Goal: Task Accomplishment & Management: Complete application form

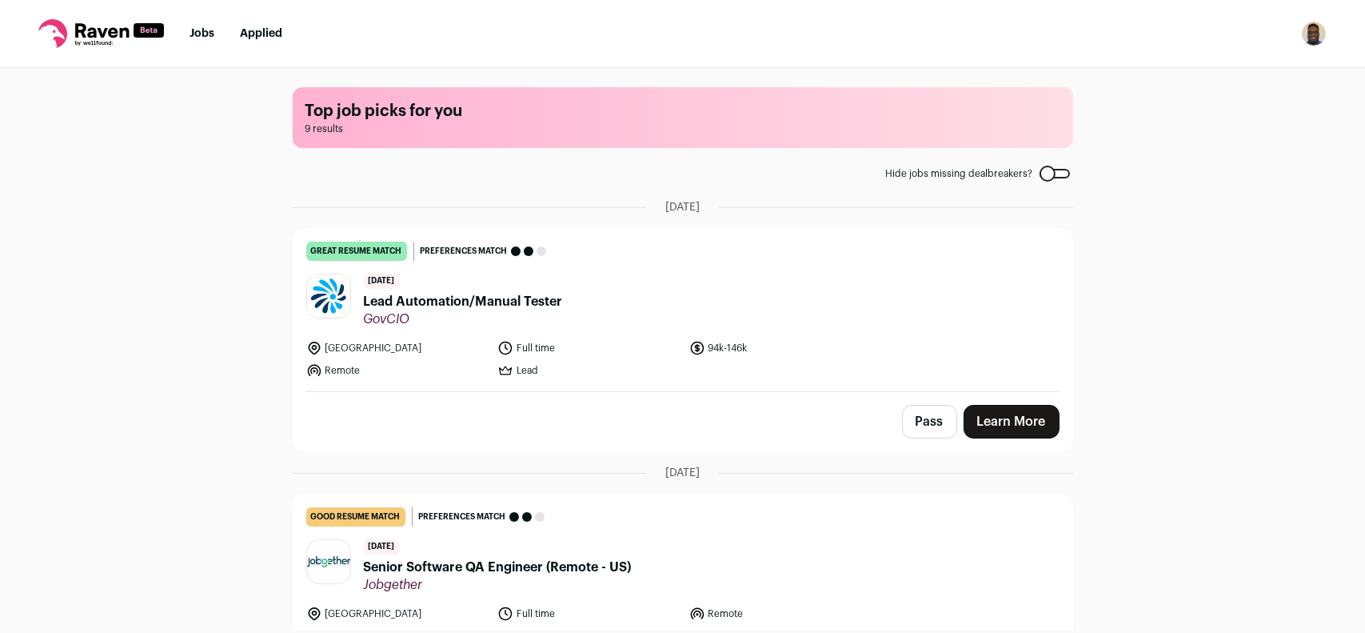
click at [515, 297] on span "Lead Automation/Manual Tester" at bounding box center [463, 301] width 199 height 19
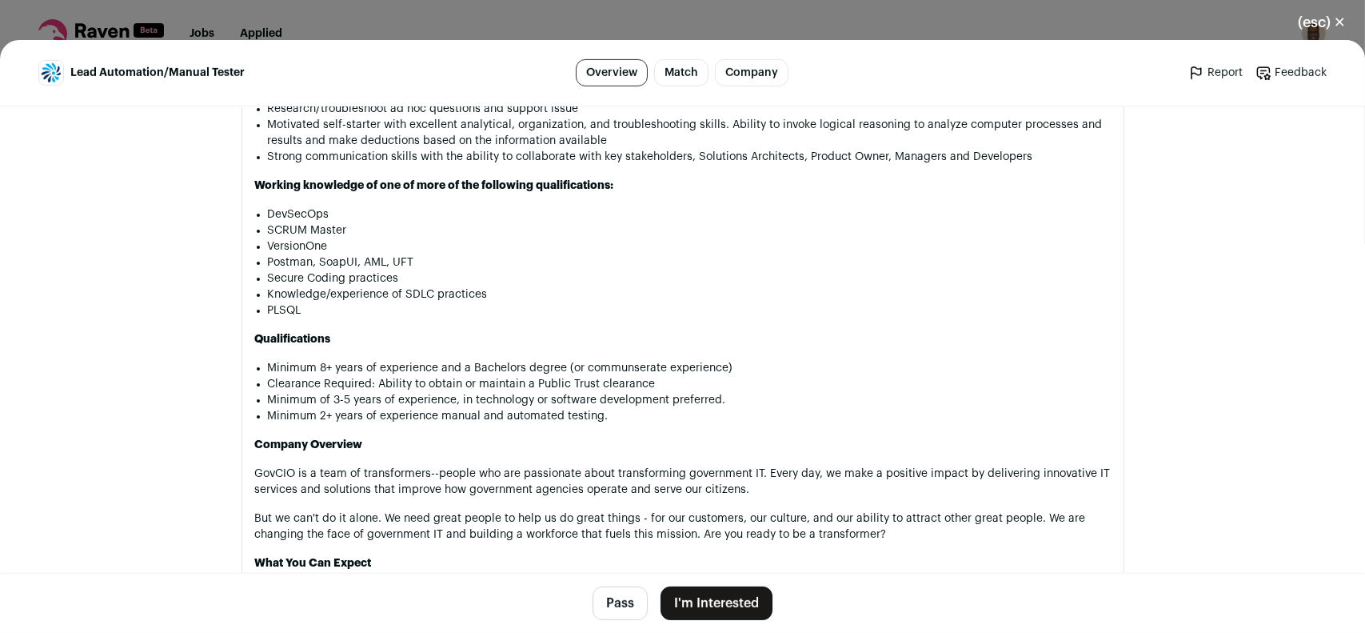
scroll to position [1359, 0]
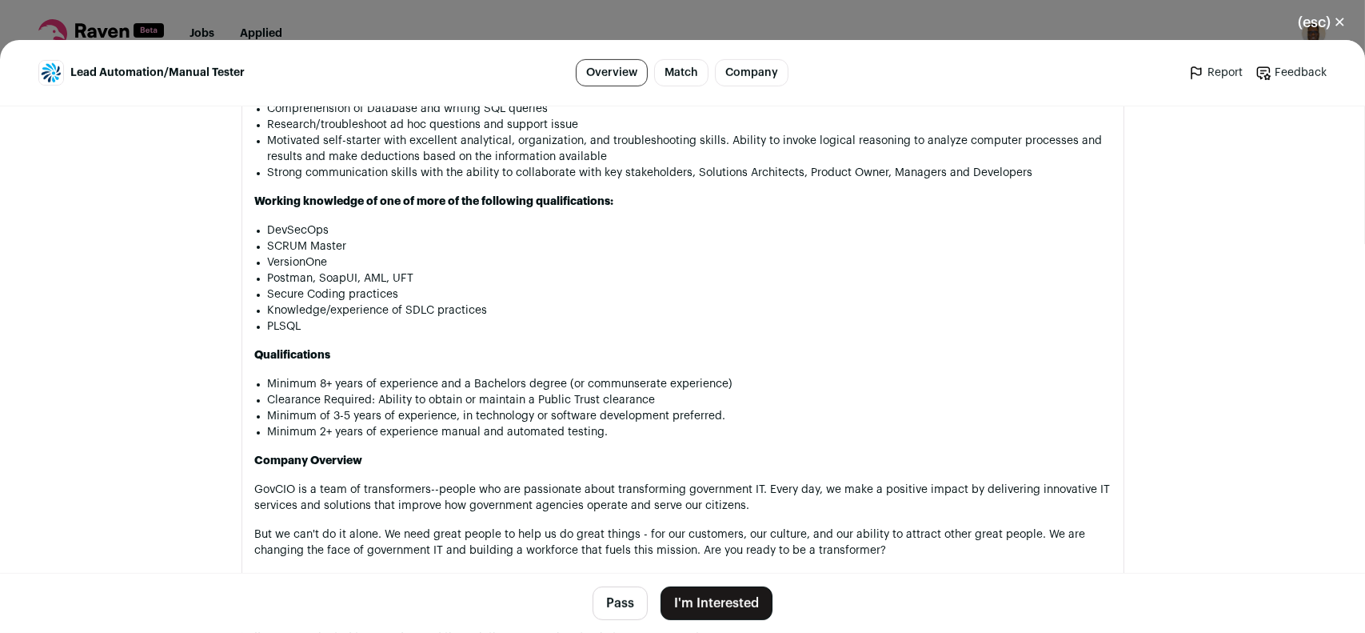
click at [752, 597] on button "I'm Interested" at bounding box center [717, 603] width 112 height 34
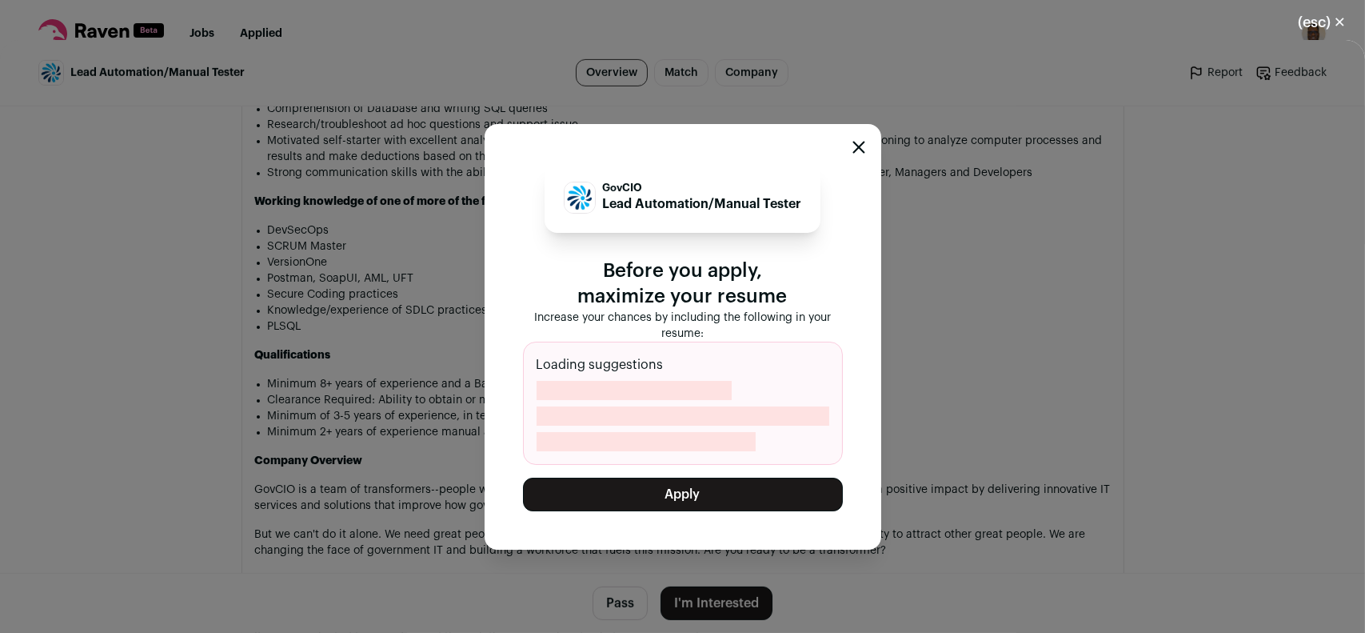
click at [855, 149] on icon "Close modal" at bounding box center [858, 147] width 13 height 13
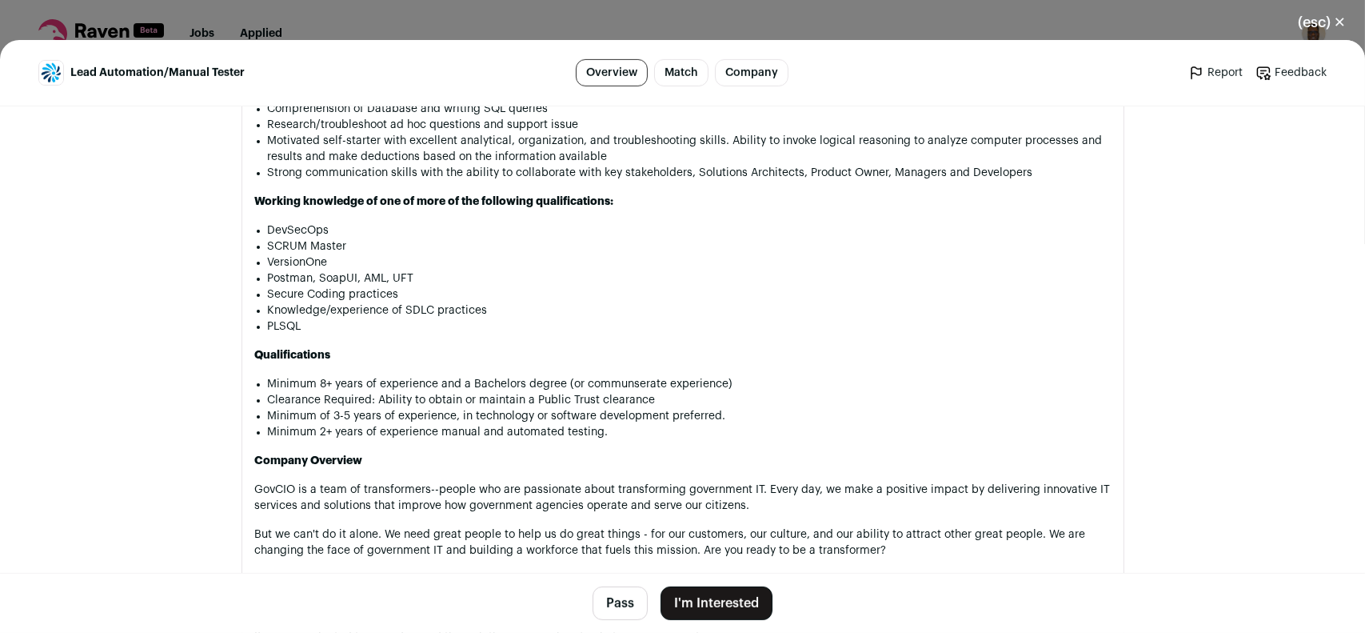
click at [700, 605] on button "I'm Interested" at bounding box center [717, 603] width 112 height 34
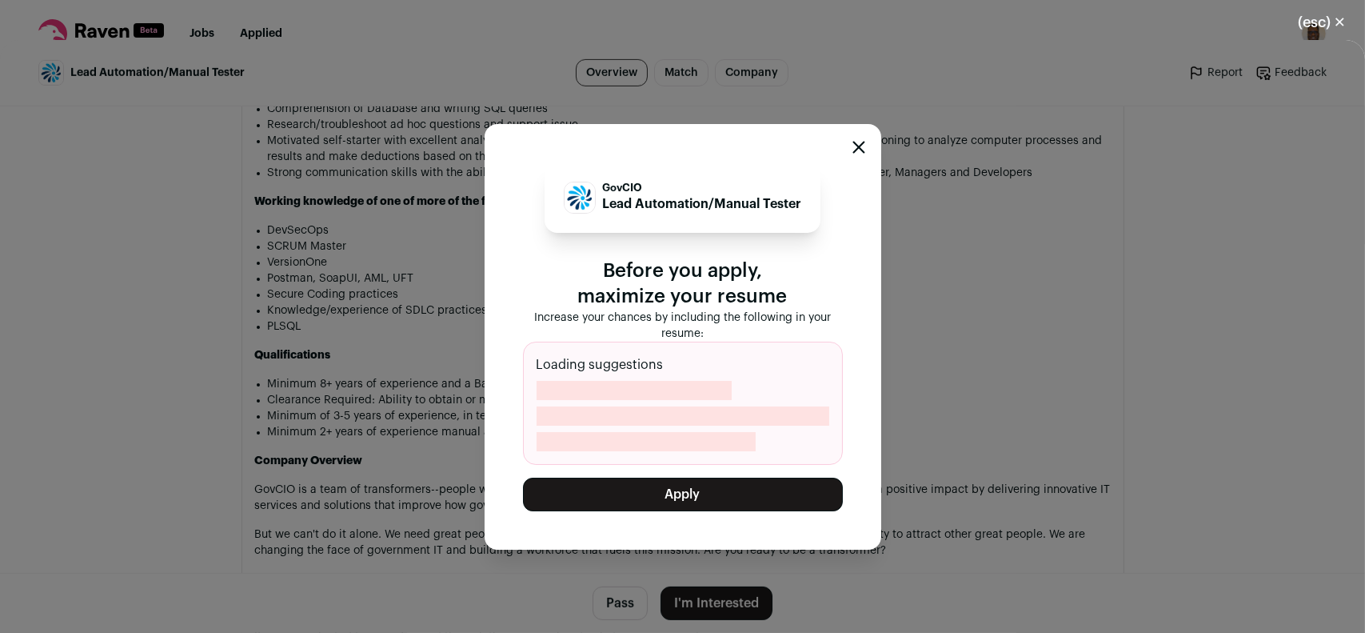
click at [859, 153] on icon "Close modal" at bounding box center [858, 147] width 13 height 13
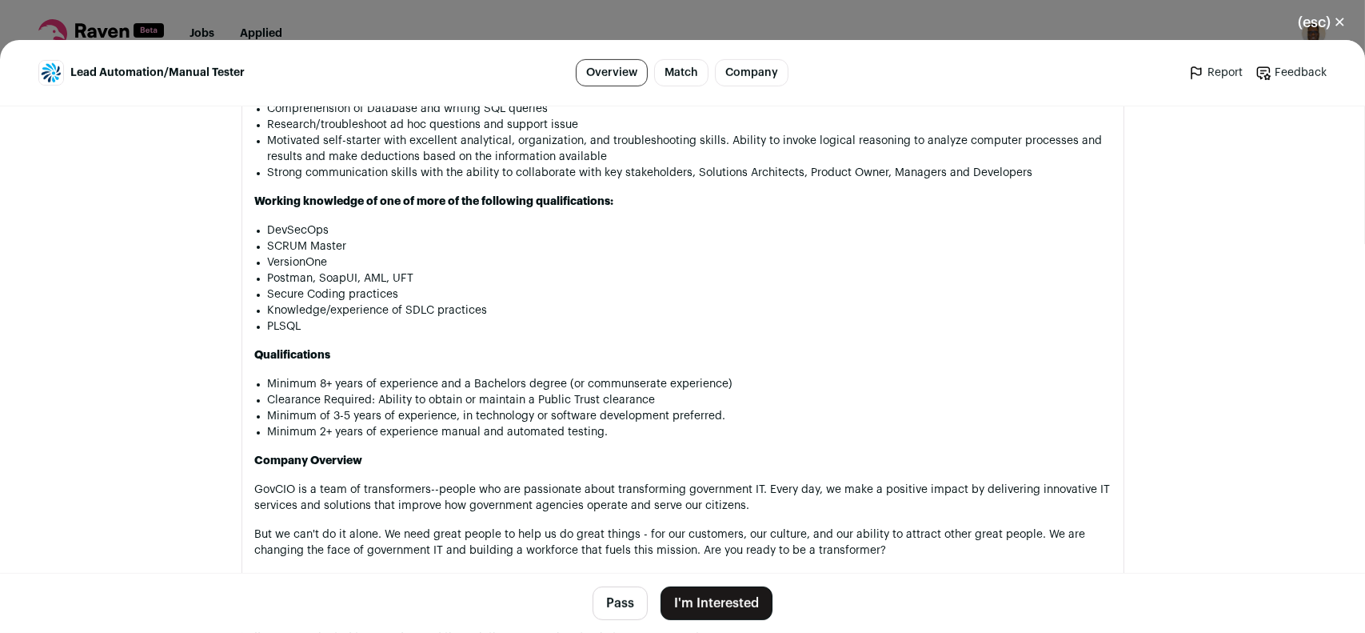
click at [600, 609] on button "Pass" at bounding box center [620, 603] width 55 height 34
